Goal: Information Seeking & Learning: Learn about a topic

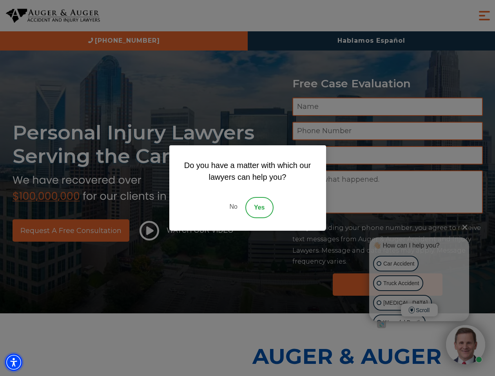
click at [14, 362] on img "Accessibility Menu" at bounding box center [13, 362] width 17 height 17
